Goal: Transaction & Acquisition: Subscribe to service/newsletter

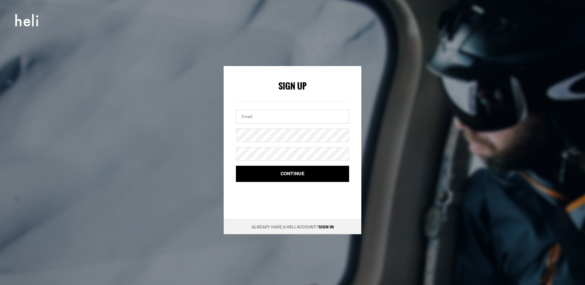
click at [262, 120] on input "email" at bounding box center [292, 117] width 113 height 14
type input "[PERSON_NAME][EMAIL_ADDRESS][DOMAIN_NAME]"
click at [266, 163] on form "Sign Up [PERSON_NAME][EMAIL_ADDRESS][DOMAIN_NAME] Continue" at bounding box center [292, 131] width 113 height 101
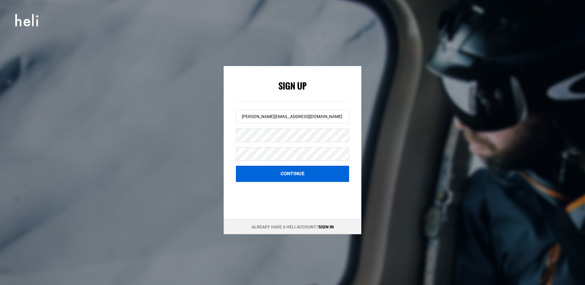
click at [278, 173] on button "Continue" at bounding box center [292, 174] width 113 height 16
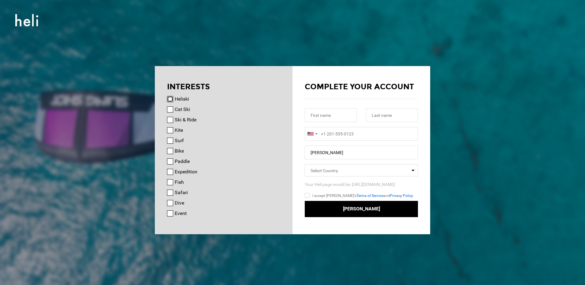
click at [172, 100] on input "Heliski" at bounding box center [170, 99] width 6 height 6
checkbox input "true"
click at [172, 110] on input "Cat Ski" at bounding box center [170, 109] width 6 height 6
checkbox input "true"
click at [172, 120] on input "Ski & Ride" at bounding box center [170, 120] width 6 height 6
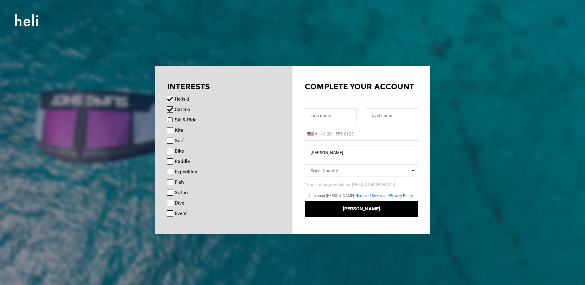
checkbox input "true"
click at [338, 120] on input "text" at bounding box center [331, 115] width 52 height 14
type input "[PERSON_NAME]"
type input "Hoenich"
type input "[PHONE_NUMBER]"
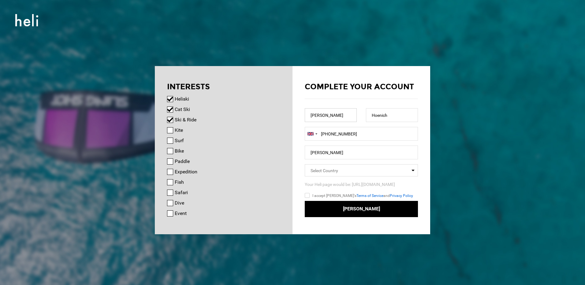
drag, startPoint x: 337, startPoint y: 116, endPoint x: 240, endPoint y: 111, distance: 97.1
click at [240, 66] on div "INTERESTS [GEOGRAPHIC_DATA] Cat Ski Ski & Ride Kite Surf Bike Paddle Expedition…" at bounding box center [292, 66] width 275 height 0
type input "[PERSON_NAME]"
click at [342, 170] on span "Select Country" at bounding box center [361, 170] width 113 height 12
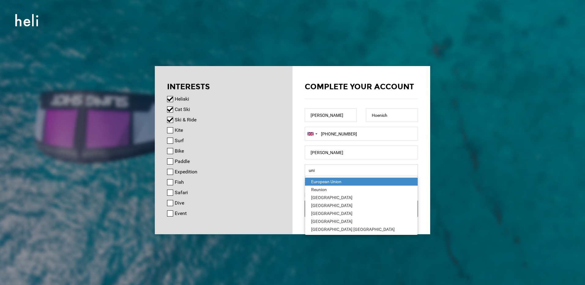
type input "[GEOGRAPHIC_DATA]"
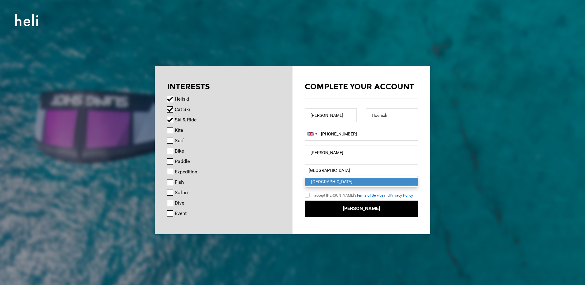
click at [308, 196] on input "I accept [PERSON_NAME]'s Terms of Service and Privacy Policy" at bounding box center [316, 196] width 23 height 9
checkbox input "true"
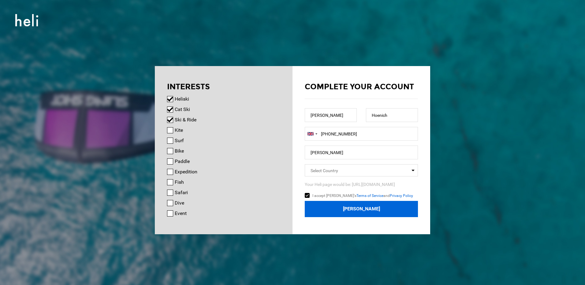
click at [327, 210] on button "[PERSON_NAME]" at bounding box center [361, 209] width 113 height 16
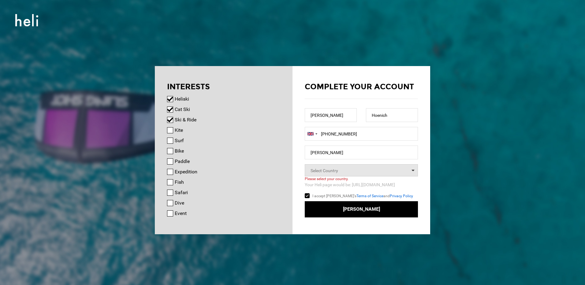
click at [372, 170] on span "Select Country" at bounding box center [361, 170] width 113 height 12
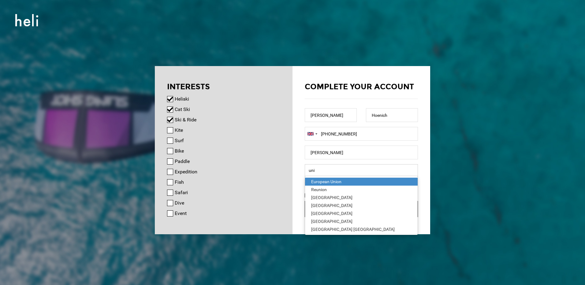
type input "[GEOGRAPHIC_DATA]"
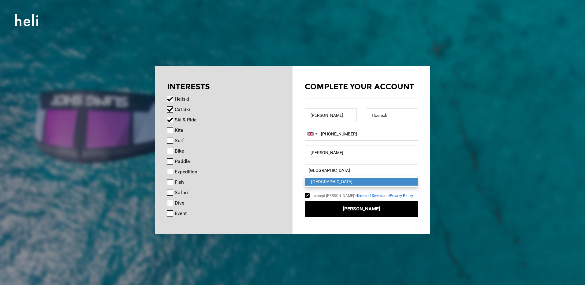
click at [348, 182] on div "[GEOGRAPHIC_DATA]" at bounding box center [361, 182] width 100 height 6
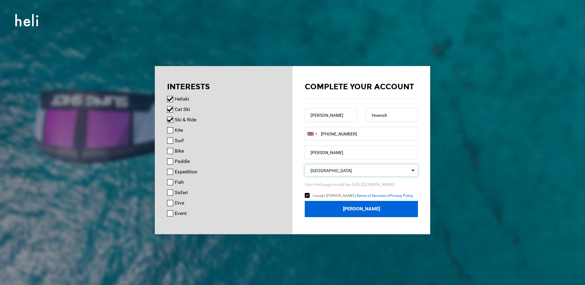
click at [351, 208] on button "[PERSON_NAME]" at bounding box center [361, 209] width 113 height 16
